Goal: Navigation & Orientation: Understand site structure

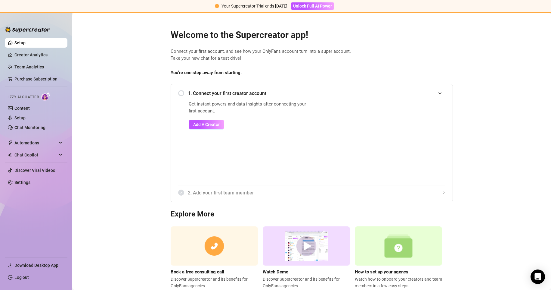
click at [46, 95] on img at bounding box center [45, 96] width 9 height 9
click at [30, 110] on link "Content" at bounding box center [21, 108] width 15 height 5
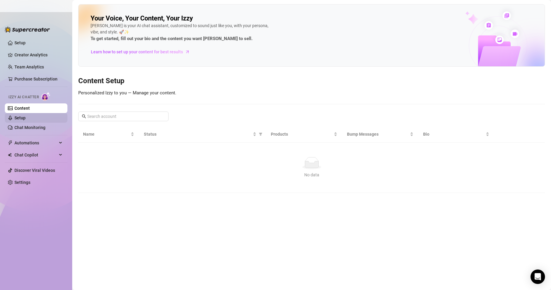
click at [26, 115] on link "Setup" at bounding box center [19, 117] width 11 height 5
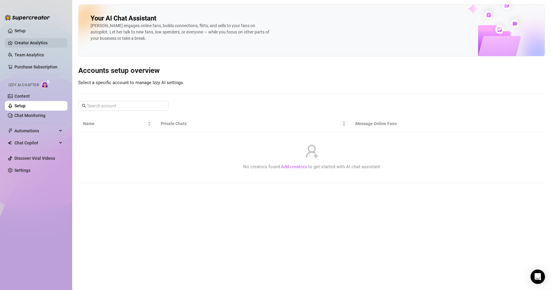
click at [37, 41] on link "Creator Analytics" at bounding box center [38, 43] width 48 height 10
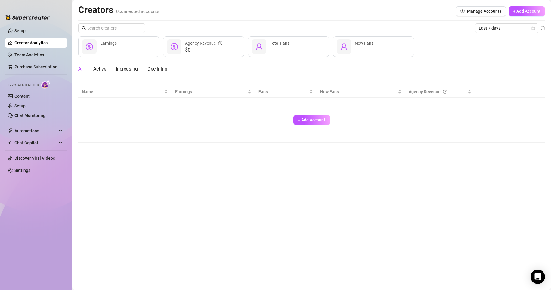
drag, startPoint x: 42, startPoint y: 55, endPoint x: 26, endPoint y: 43, distance: 20.7
click at [42, 55] on link "Team Analytics" at bounding box center [29, 54] width 30 height 5
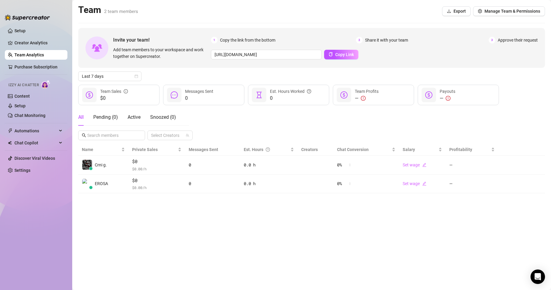
click at [294, 16] on div "Team 2 team members Export Manage Team & Permissions" at bounding box center [311, 11] width 467 height 14
